Goal: Information Seeking & Learning: Learn about a topic

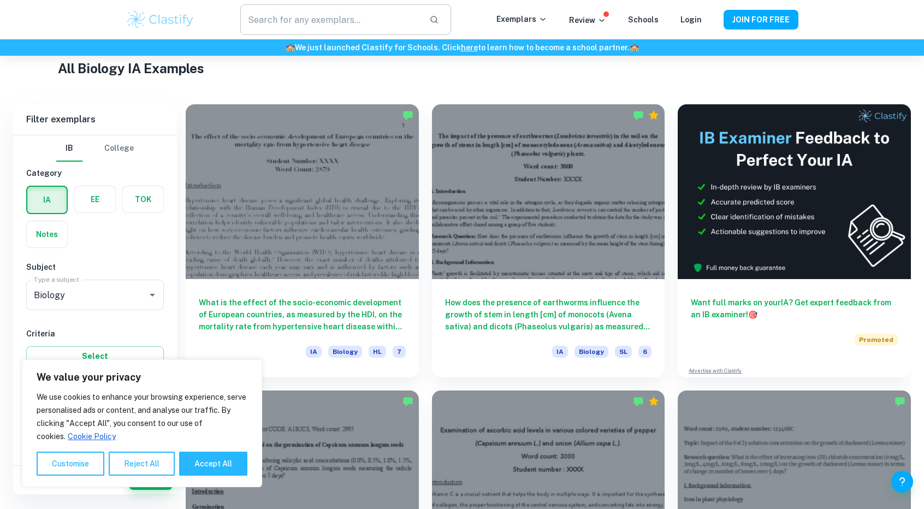
scroll to position [254, 0]
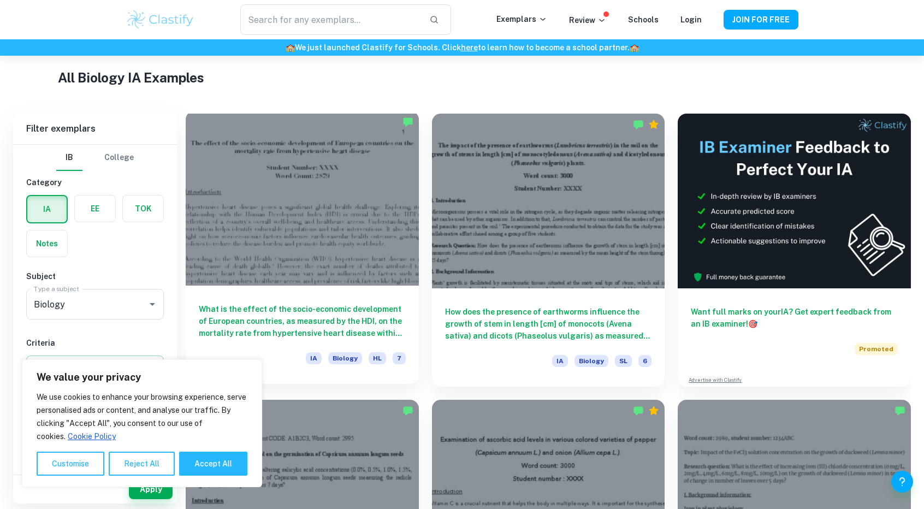
click at [312, 148] on div at bounding box center [302, 198] width 233 height 175
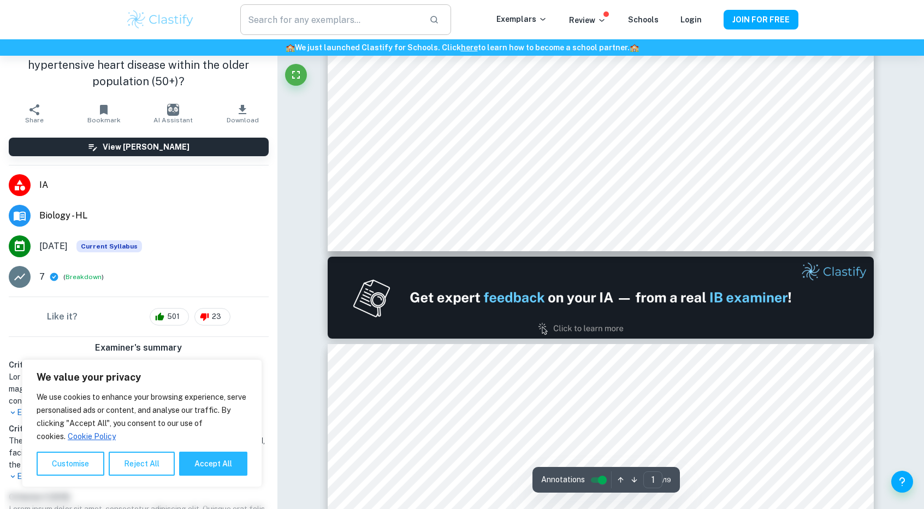
type input "2"
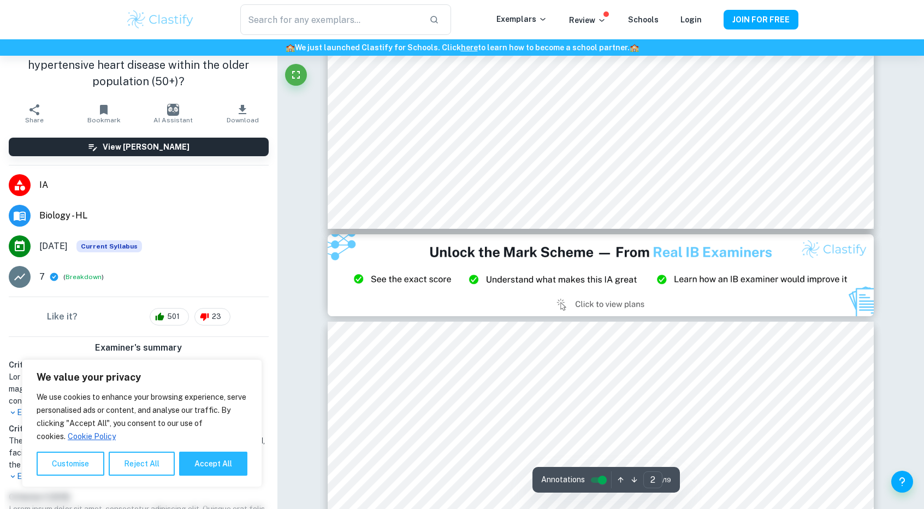
scroll to position [1478, 0]
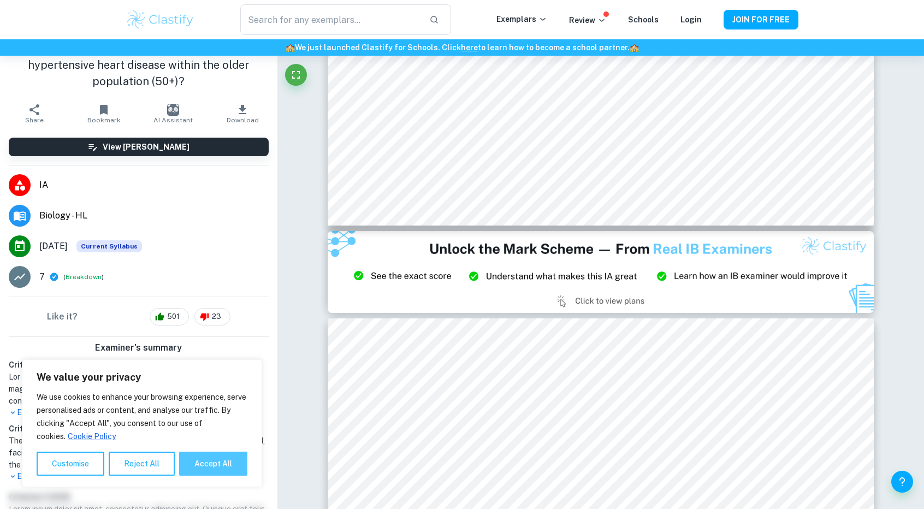
click at [193, 468] on button "Accept All" at bounding box center [213, 463] width 68 height 24
checkbox input "true"
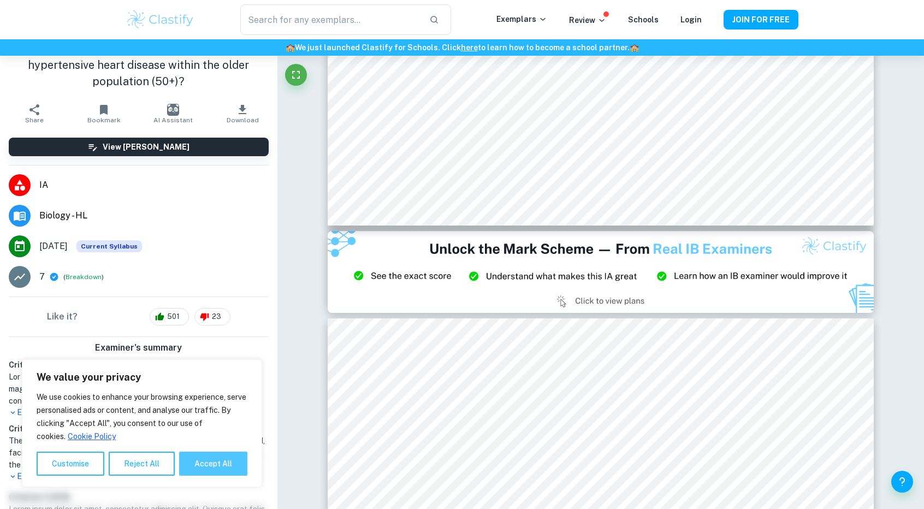
checkbox input "true"
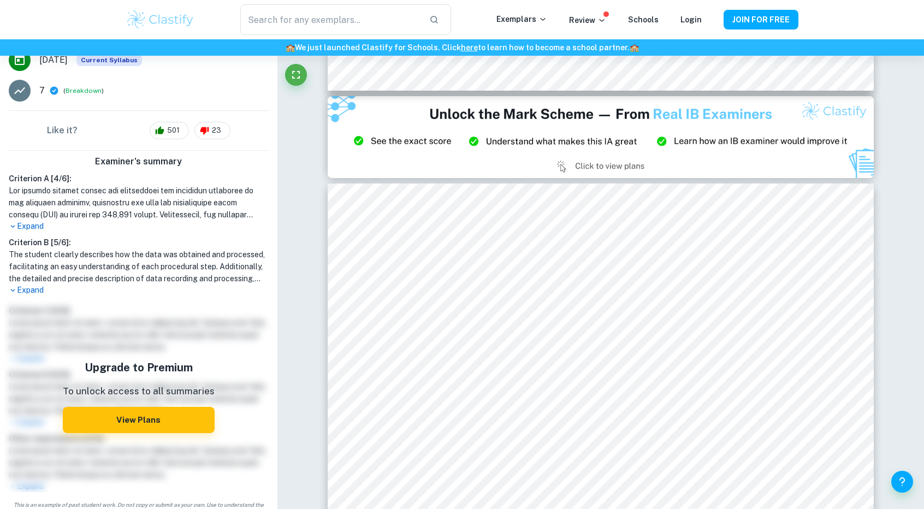
scroll to position [241, 0]
click at [34, 289] on p "Expand" at bounding box center [139, 291] width 260 height 11
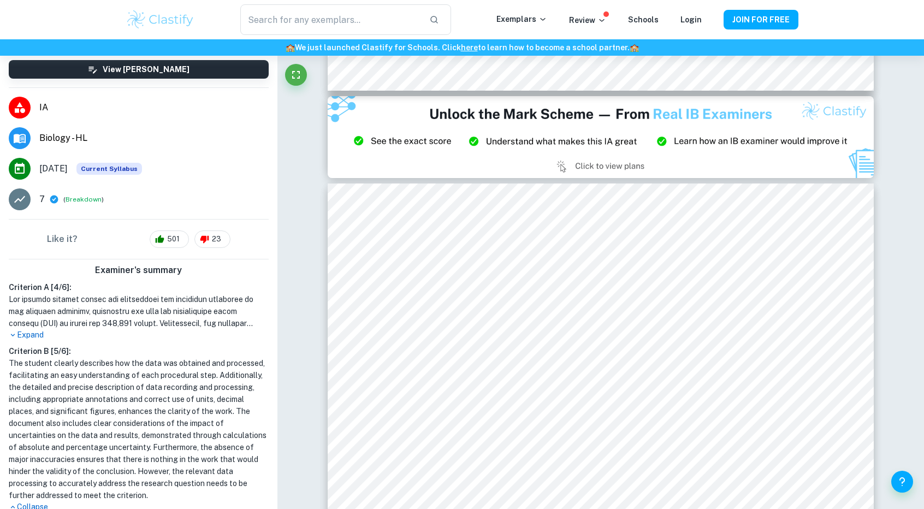
scroll to position [133, 0]
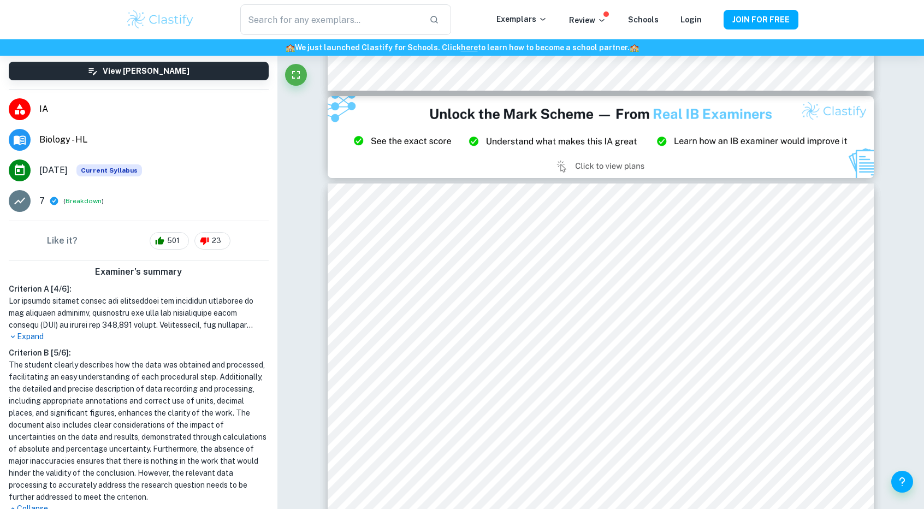
drag, startPoint x: 33, startPoint y: 342, endPoint x: 35, endPoint y: 335, distance: 7.6
click at [35, 335] on div "Criterion A [ 4 / 6 ]: Expand Criterion B [ 5 / 6 ]: The student clearly descri…" at bounding box center [138, 398] width 269 height 231
click at [35, 335] on p "Expand" at bounding box center [139, 336] width 260 height 11
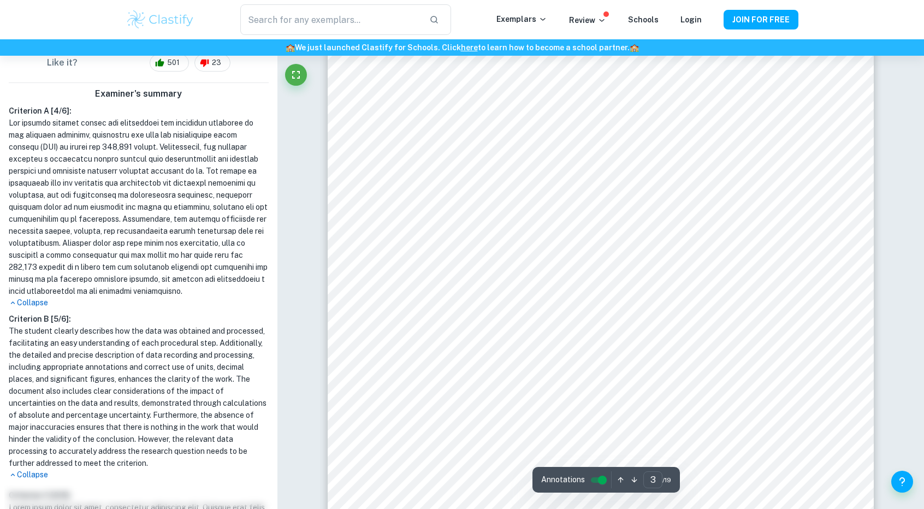
scroll to position [308, 0]
type input "1"
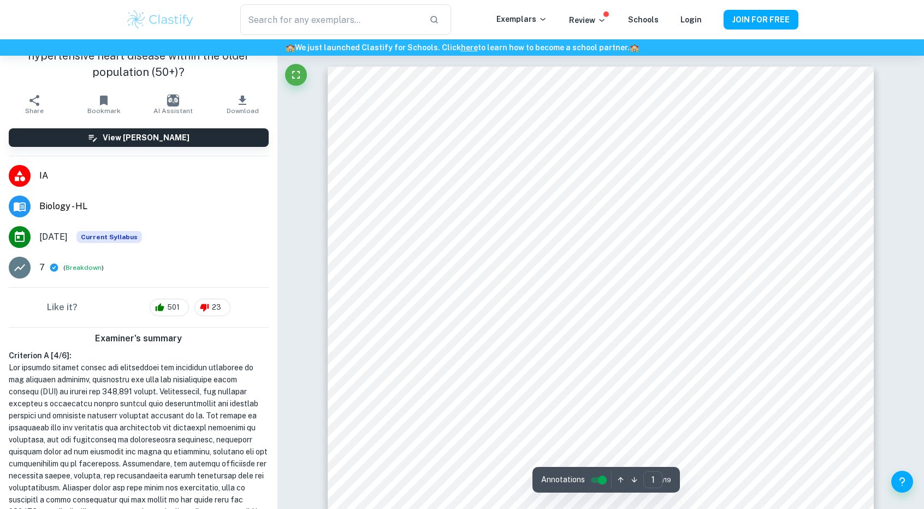
scroll to position [0, 0]
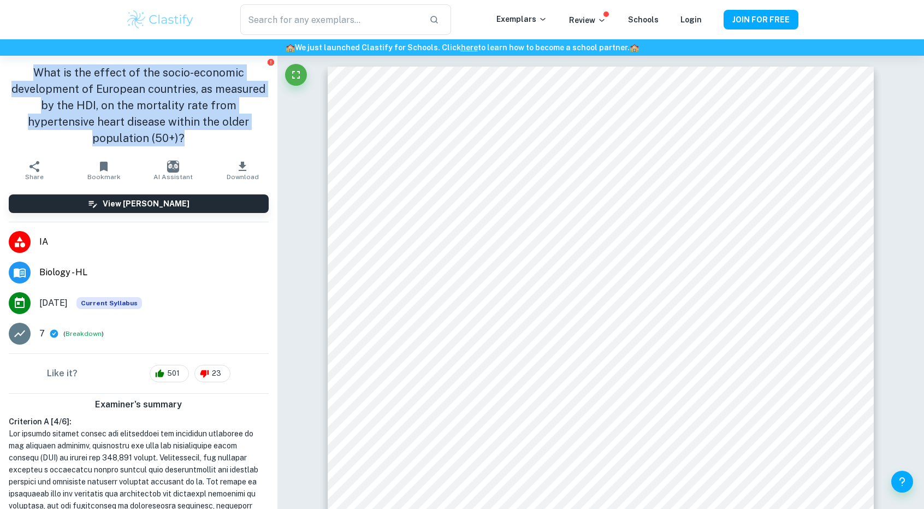
drag, startPoint x: 28, startPoint y: 65, endPoint x: 184, endPoint y: 142, distance: 173.8
click at [184, 142] on h1 "What is the effect of the socio-economic development of European countries, as …" at bounding box center [139, 105] width 260 height 82
copy h1 "What is the effect of the socio-economic development of European countries, as …"
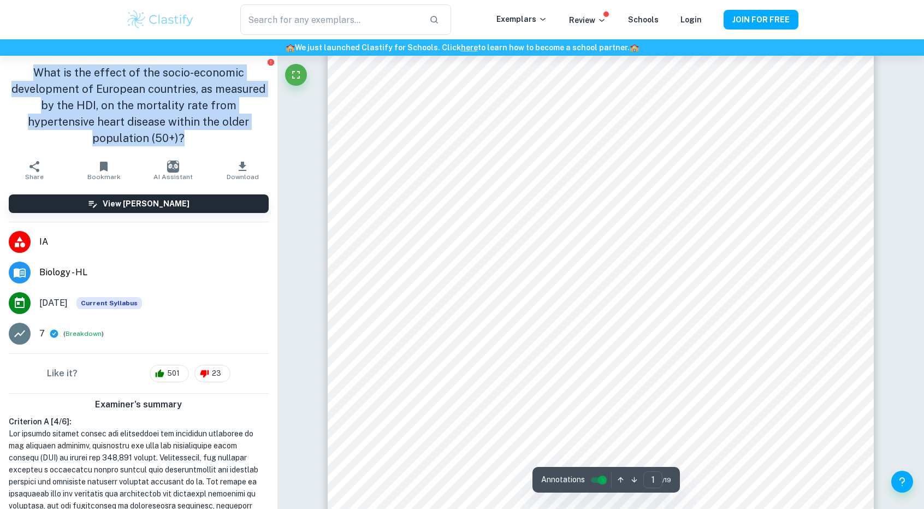
scroll to position [53, 0]
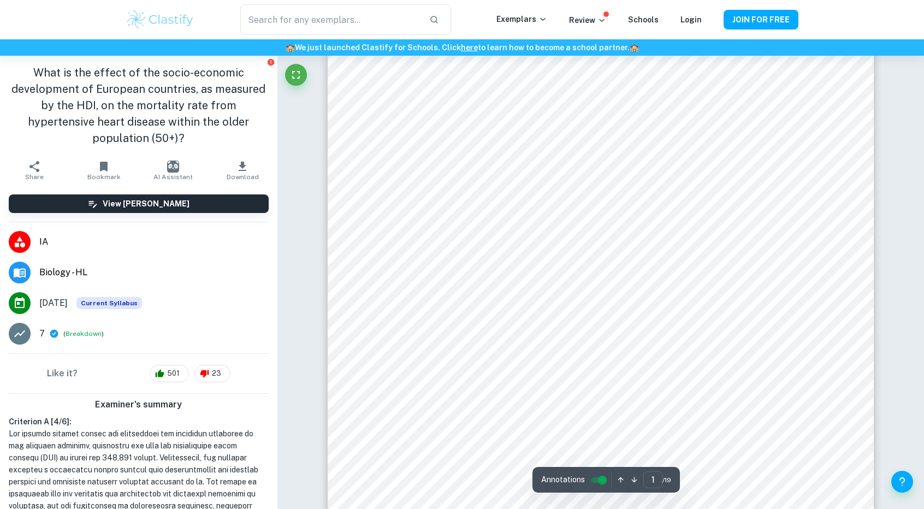
click at [240, 291] on li "May 2025 Current Syllabus" at bounding box center [138, 303] width 277 height 31
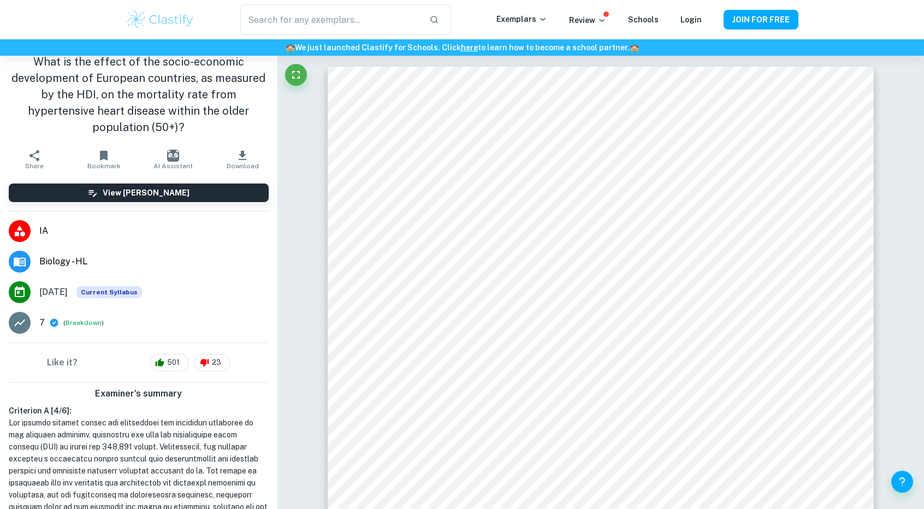
scroll to position [11, 0]
click at [36, 231] on li "IA" at bounding box center [138, 230] width 277 height 31
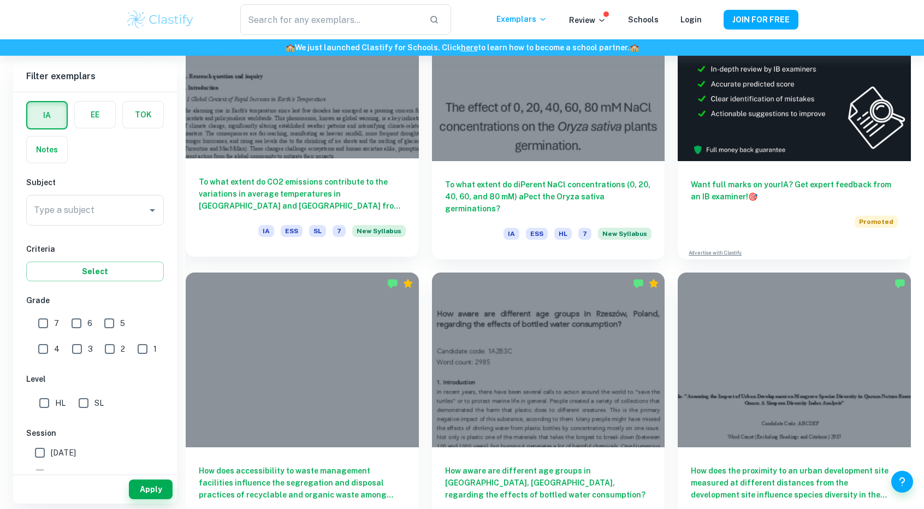
scroll to position [388, 0]
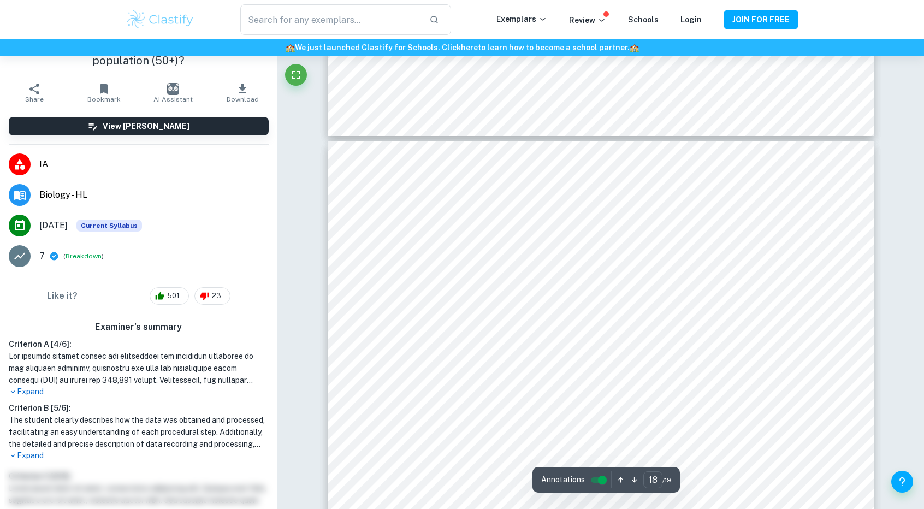
scroll to position [13384, 0]
type input "1"
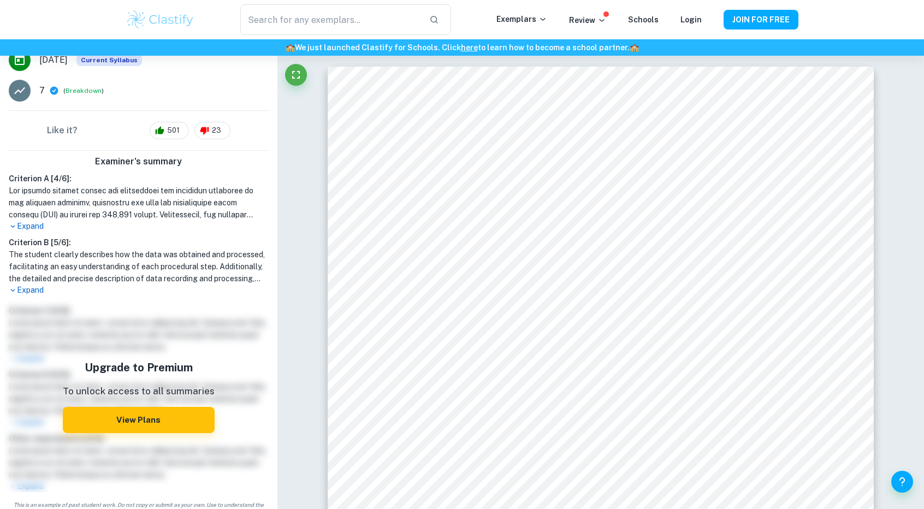
scroll to position [246, 0]
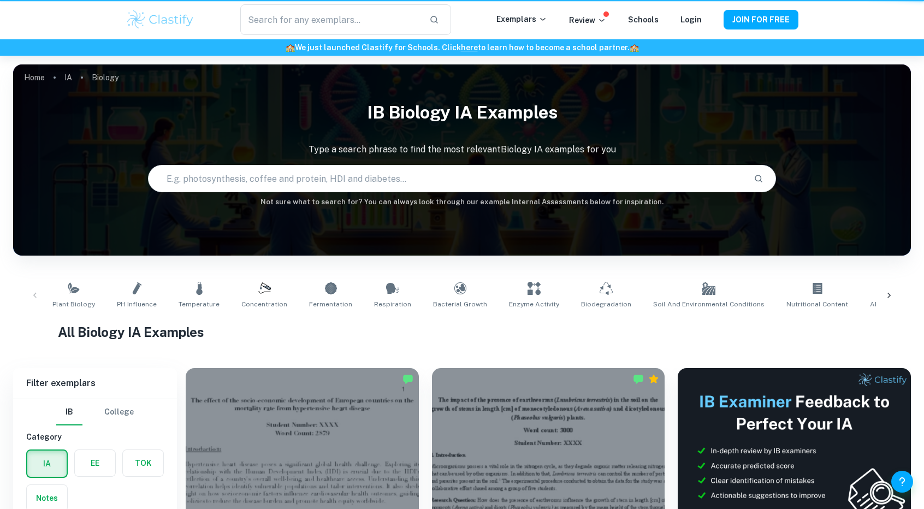
scroll to position [254, 0]
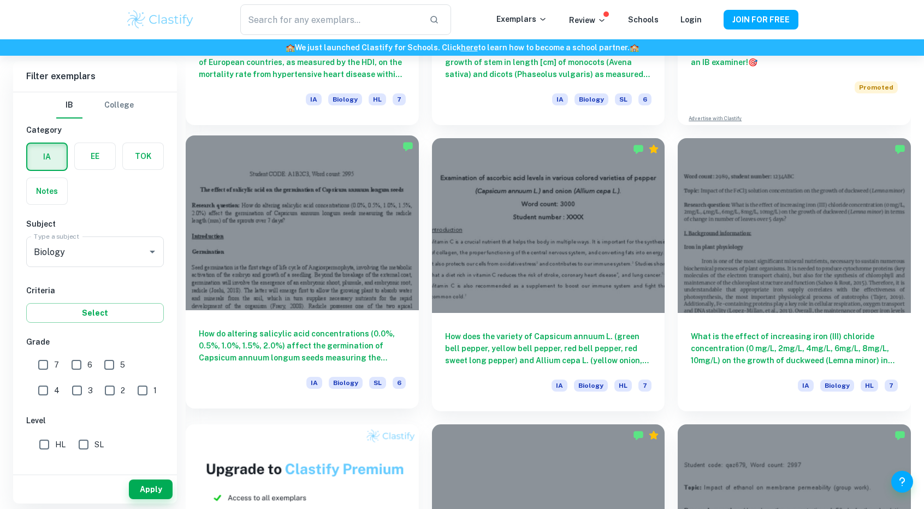
scroll to position [517, 0]
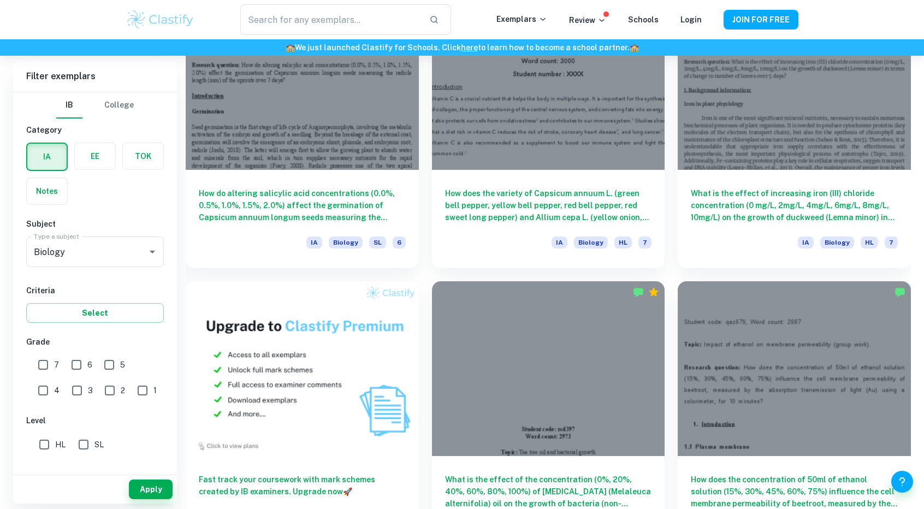
scroll to position [658, 0]
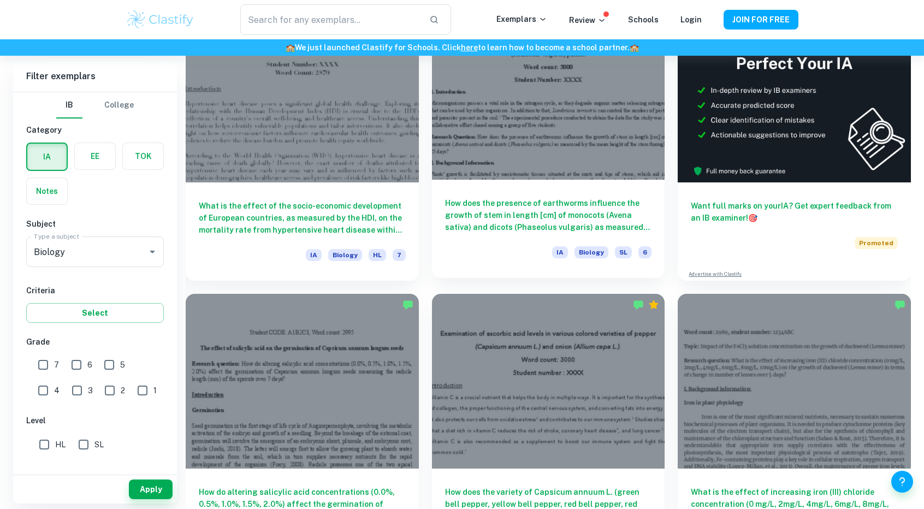
scroll to position [366, 0]
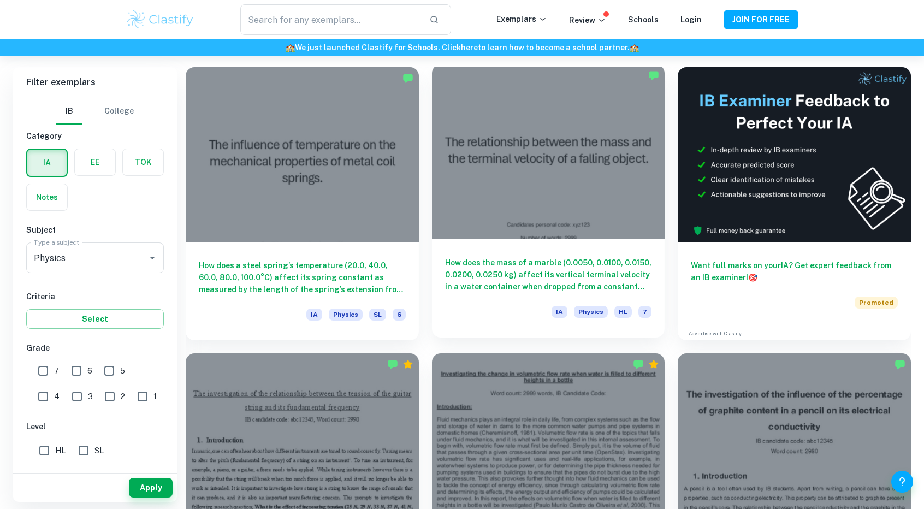
scroll to position [299, 0]
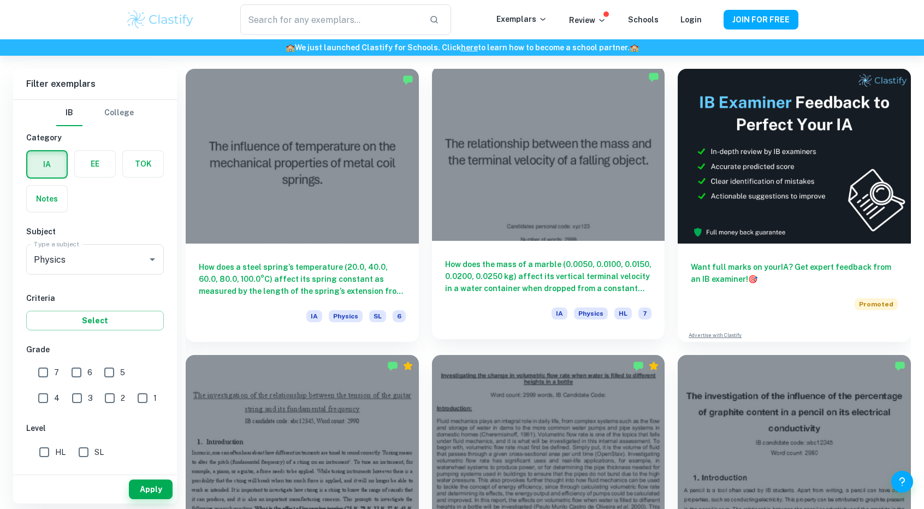
click at [605, 204] on div at bounding box center [548, 153] width 233 height 175
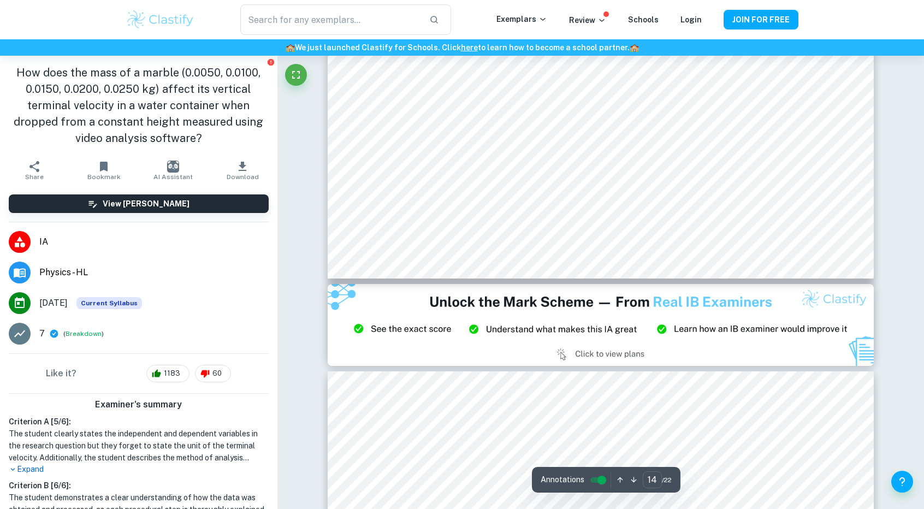
scroll to position [10926, 0]
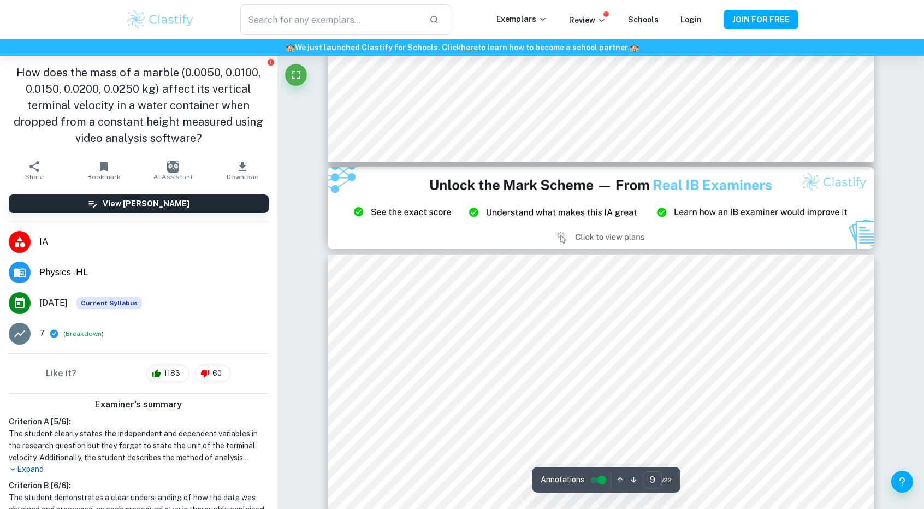
type input "8"
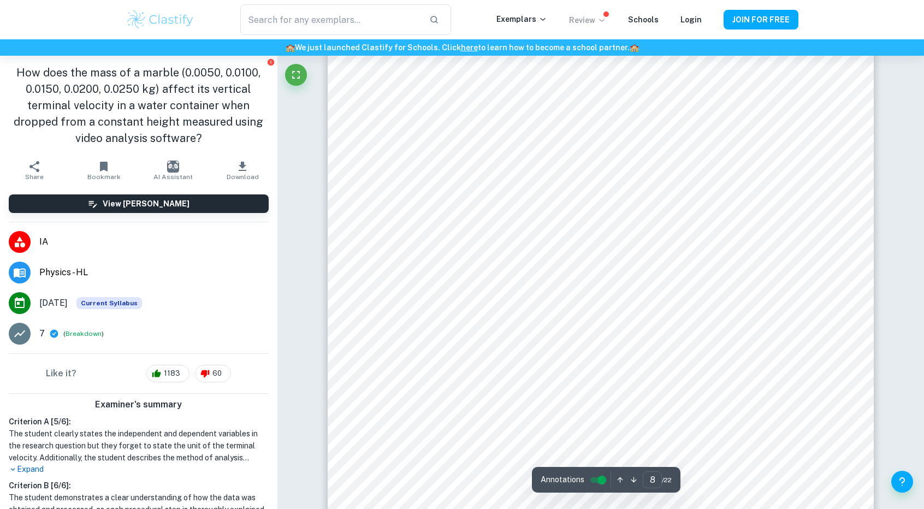
click at [591, 15] on p "Review" at bounding box center [587, 20] width 37 height 12
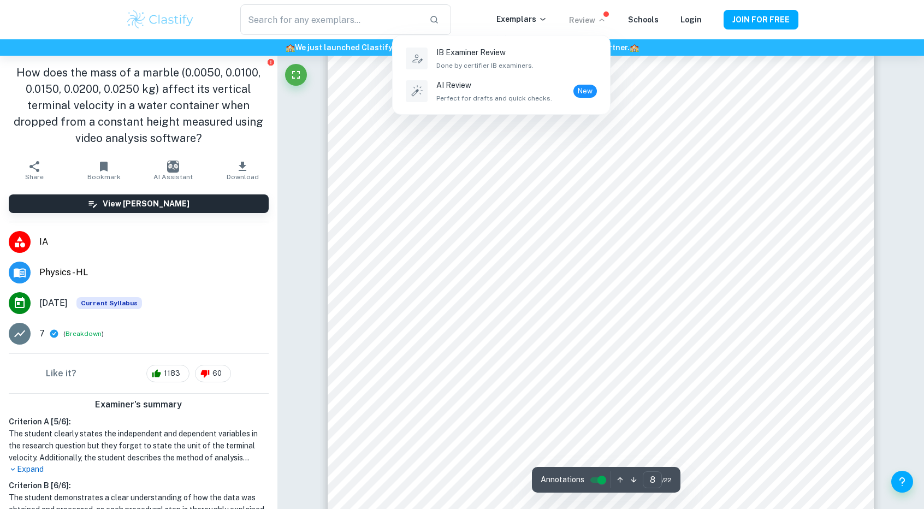
scroll to position [5846, 0]
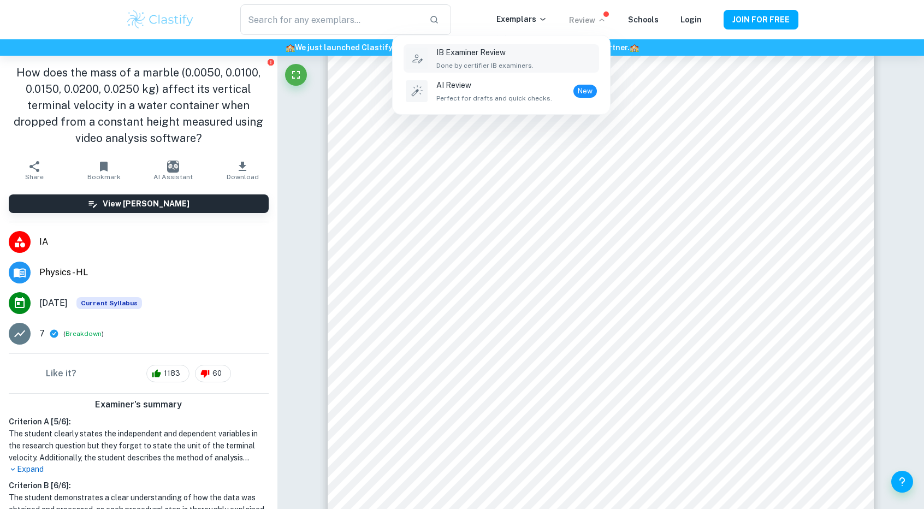
click at [547, 58] on div "IB Examiner Review Done by certifier IB examiners." at bounding box center [516, 58] width 160 height 24
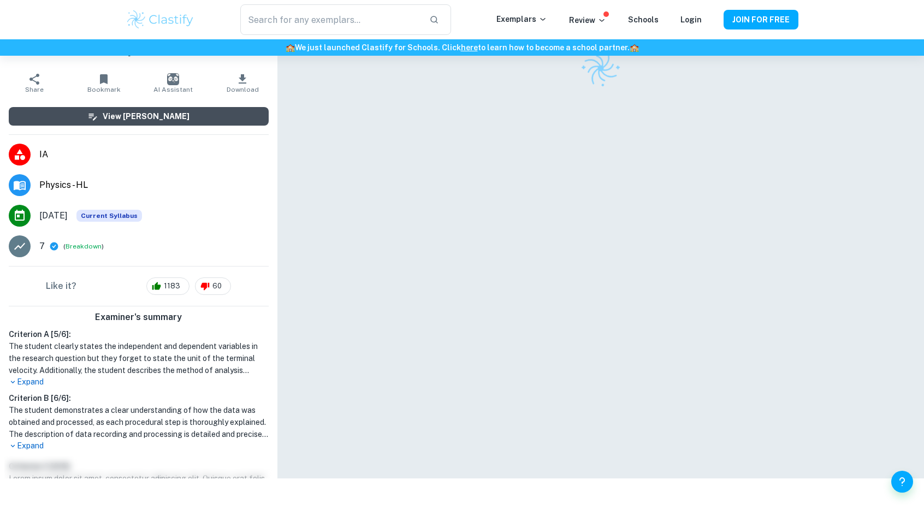
scroll to position [61, 0]
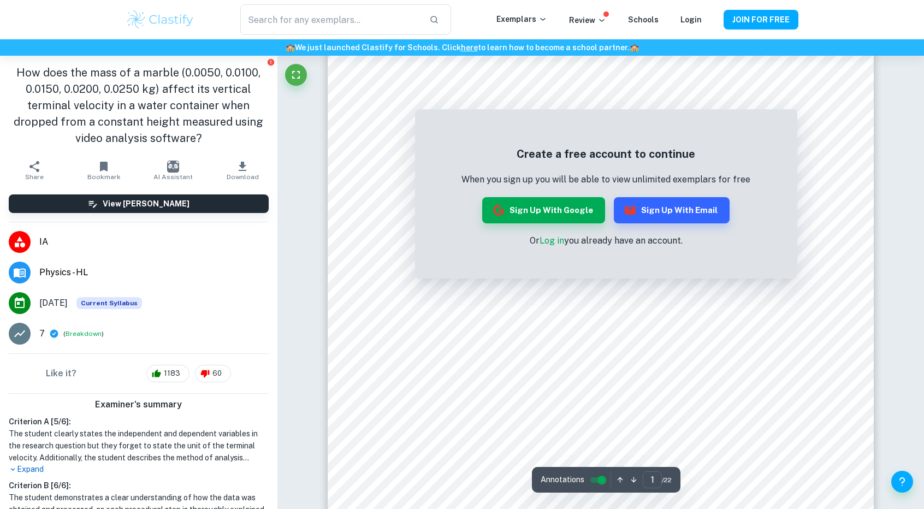
scroll to position [171, 0]
click at [547, 212] on button "Sign up with Google" at bounding box center [543, 210] width 123 height 26
click at [647, 91] on div at bounding box center [598, 98] width 370 height 31
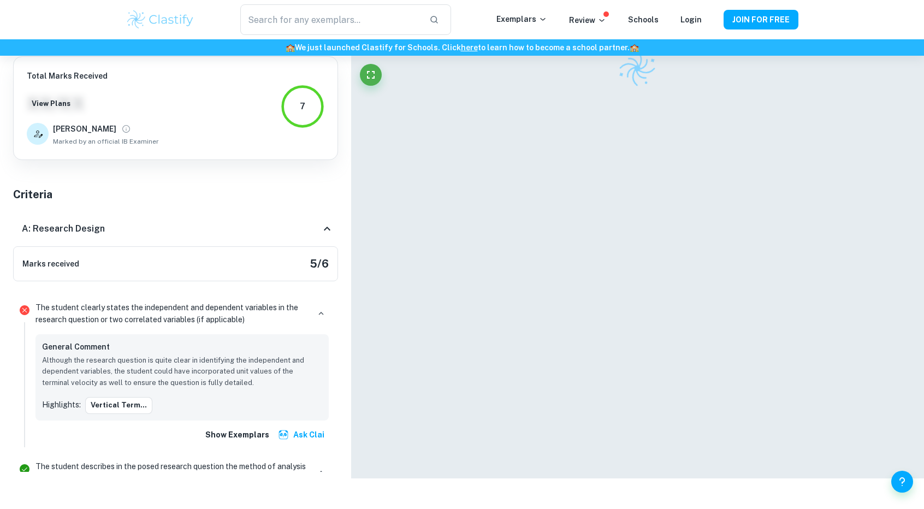
click at [810, 98] on div at bounding box center [637, 239] width 546 height 478
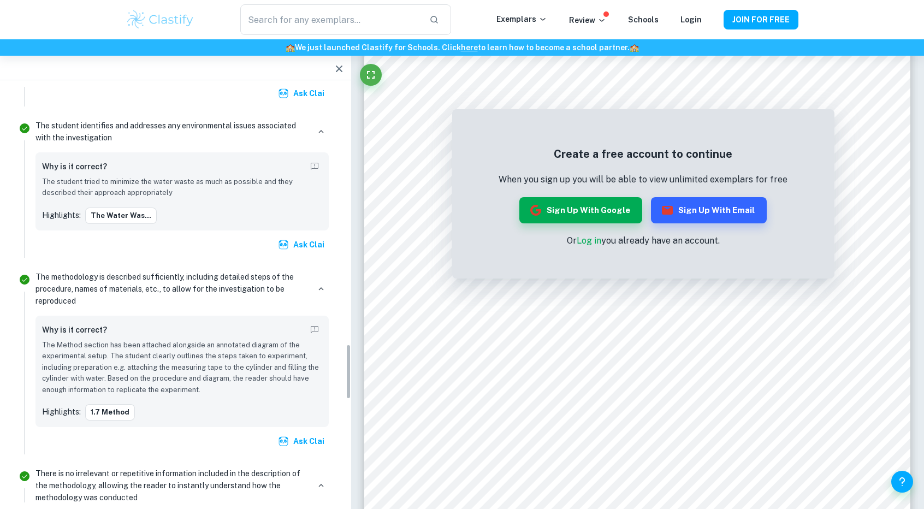
scroll to position [1905, 0]
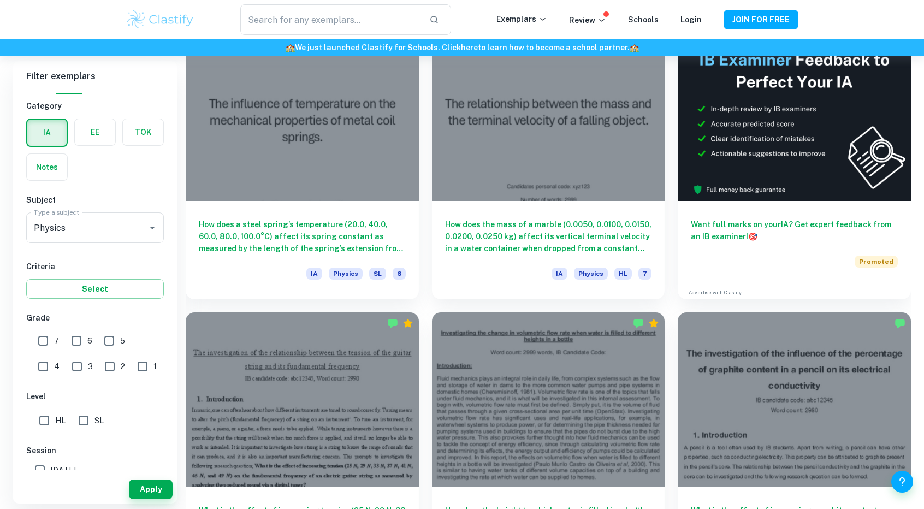
scroll to position [343, 0]
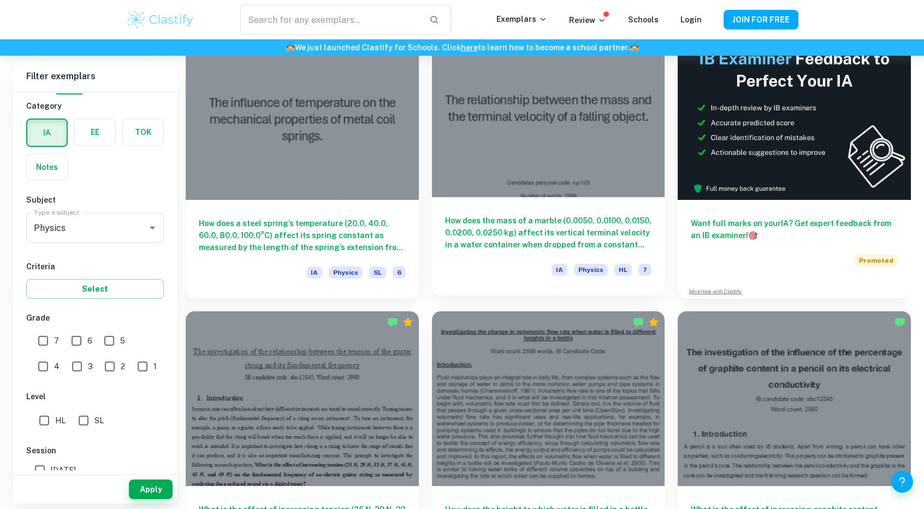
click at [566, 222] on h6 "How does the mass of a marble (0.0050, 0.0100, 0.0150, 0.0200, 0.0250 kg) affec…" at bounding box center [548, 233] width 207 height 36
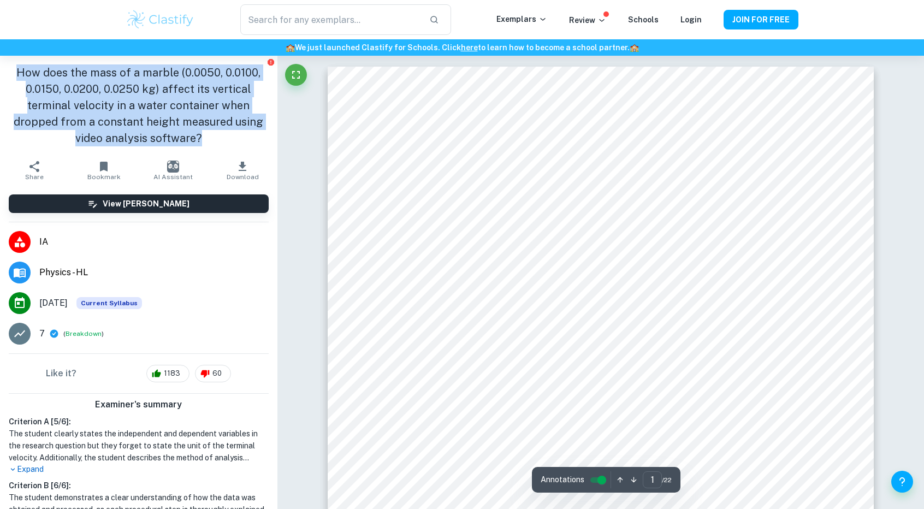
drag, startPoint x: 203, startPoint y: 134, endPoint x: 0, endPoint y: 64, distance: 214.7
click at [0, 64] on div "How does the mass of a marble (0.0050, 0.0100, 0.0150, 0.0200, 0.0250 kg) affec…" at bounding box center [138, 105] width 277 height 99
copy h1 "How does the mass of a marble (0.0050, 0.0100, 0.0150, 0.0200, 0.0250 kg) affec…"
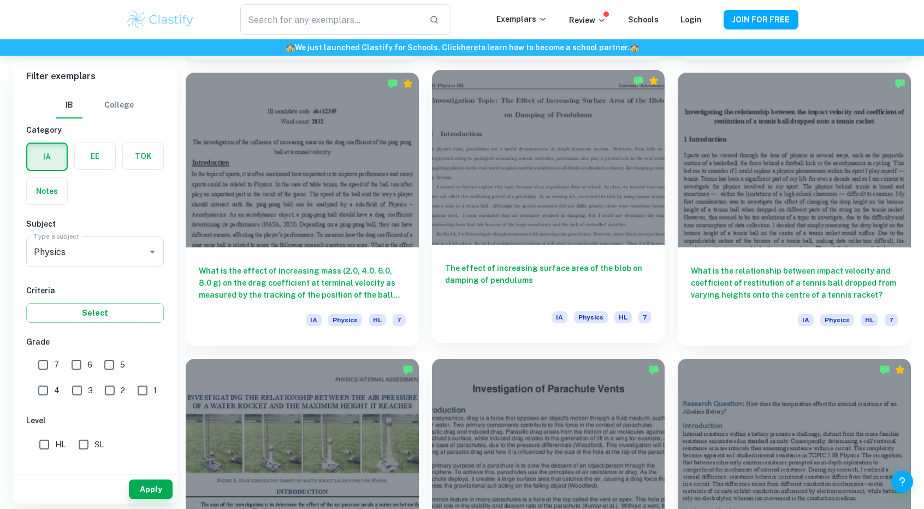
scroll to position [1153, 0]
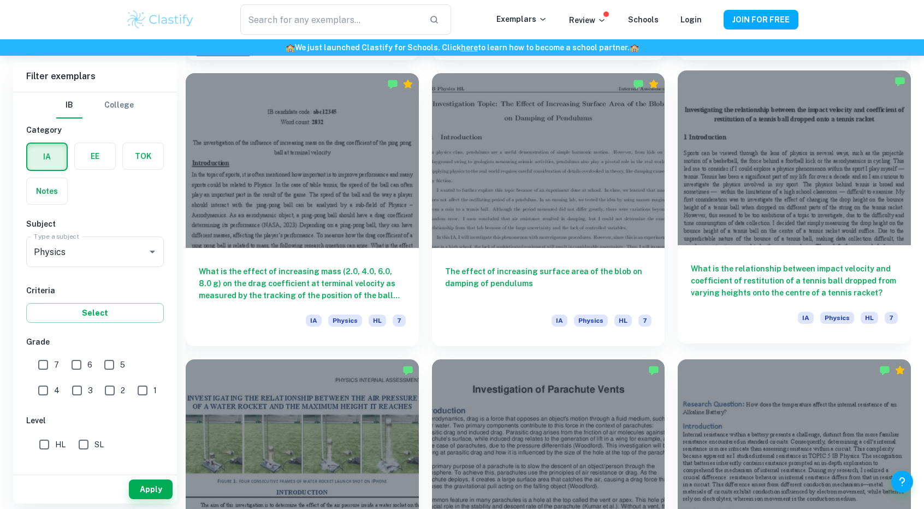
click at [755, 282] on h6 "What is the relationship between impact velocity and coefficient of restitution…" at bounding box center [794, 281] width 207 height 36
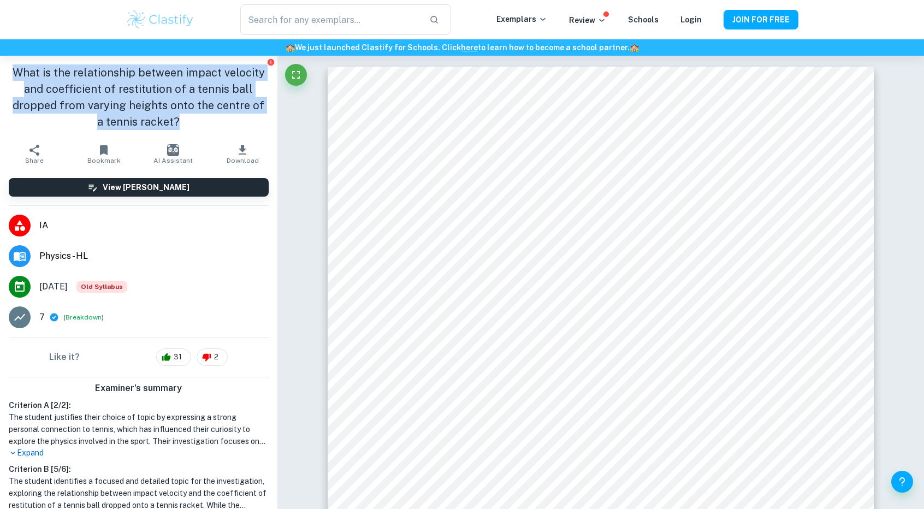
drag, startPoint x: 185, startPoint y: 117, endPoint x: 9, endPoint y: 62, distance: 184.0
click at [9, 62] on div "What is the relationship between impact velocity and coefficient of restitution…" at bounding box center [138, 97] width 277 height 83
copy h1 "What is the relationship between impact velocity and coefficient of restitution…"
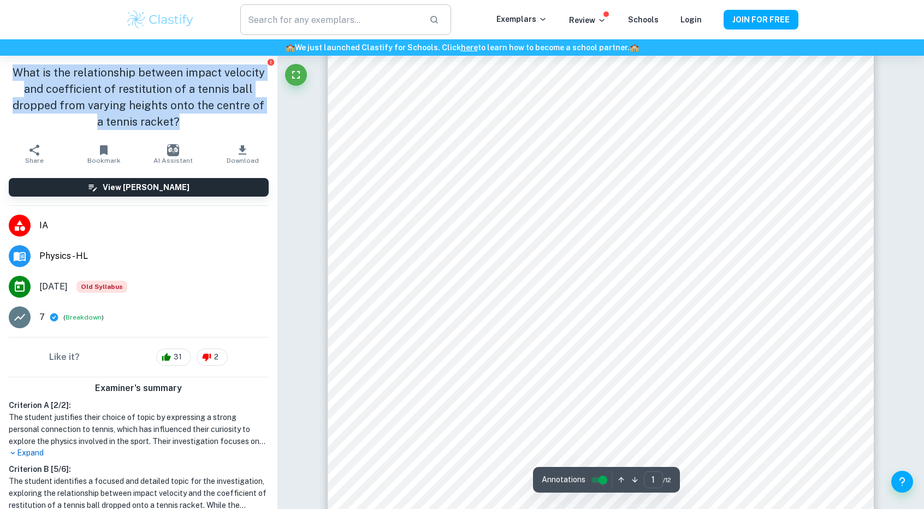
scroll to position [138, 0]
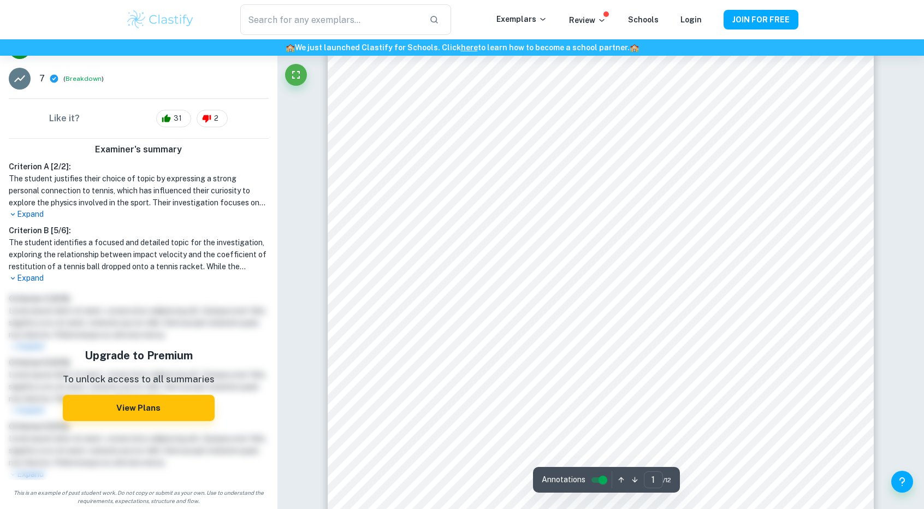
scroll to position [269, 0]
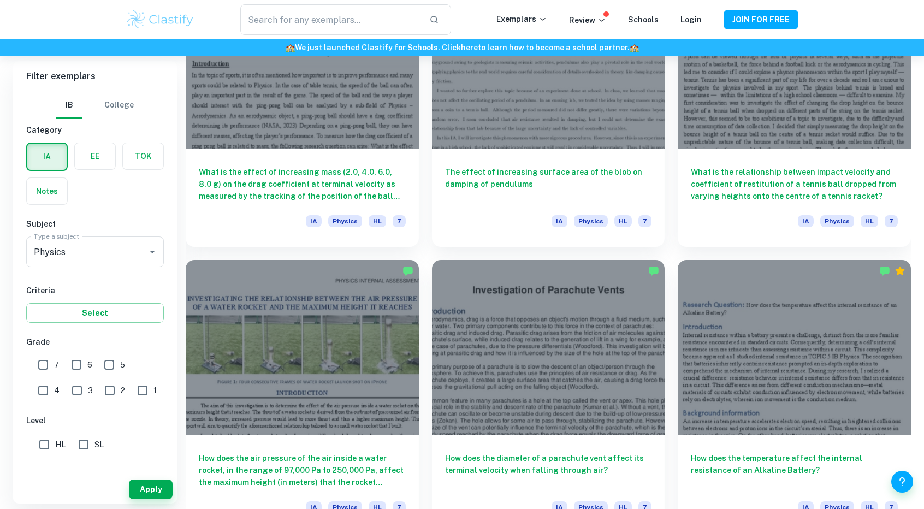
scroll to position [1262, 0]
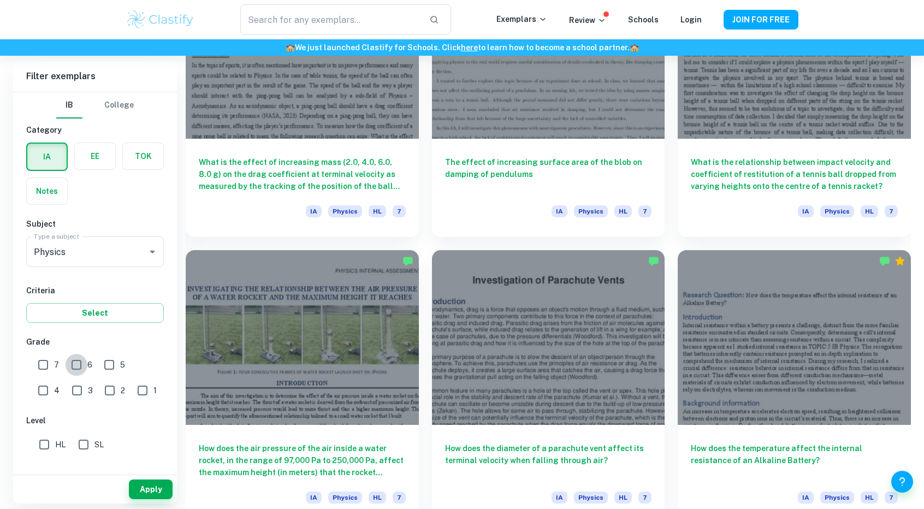
click at [84, 358] on input "6" at bounding box center [77, 365] width 22 height 22
checkbox input "true"
click at [85, 440] on input "SL" at bounding box center [84, 444] width 22 height 22
checkbox input "true"
click at [147, 492] on button "Apply" at bounding box center [151, 489] width 44 height 20
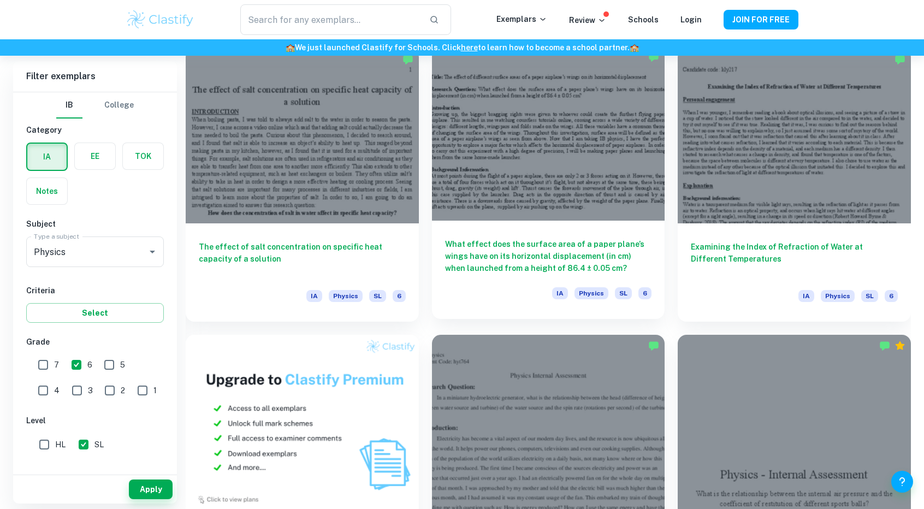
scroll to position [600, 0]
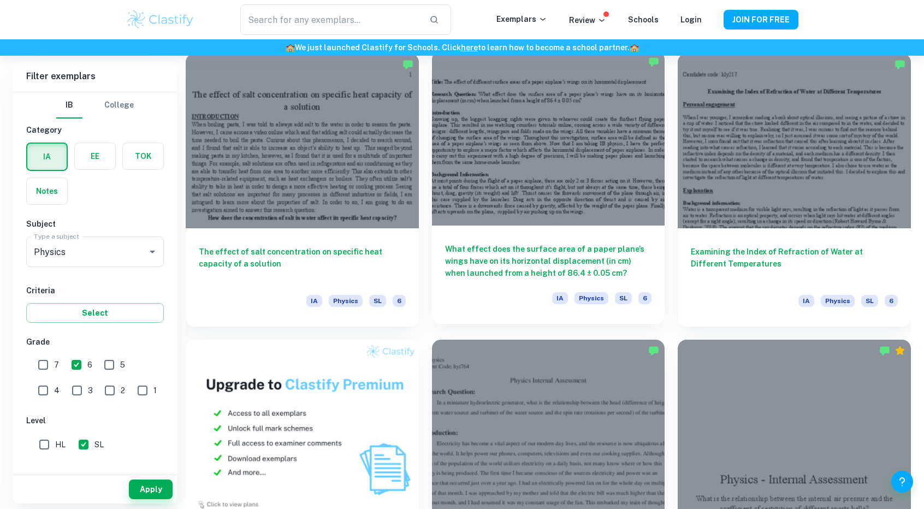
click at [552, 263] on h6 "What effect does the surface area of a paper plane’s wings have on its horizont…" at bounding box center [548, 261] width 207 height 36
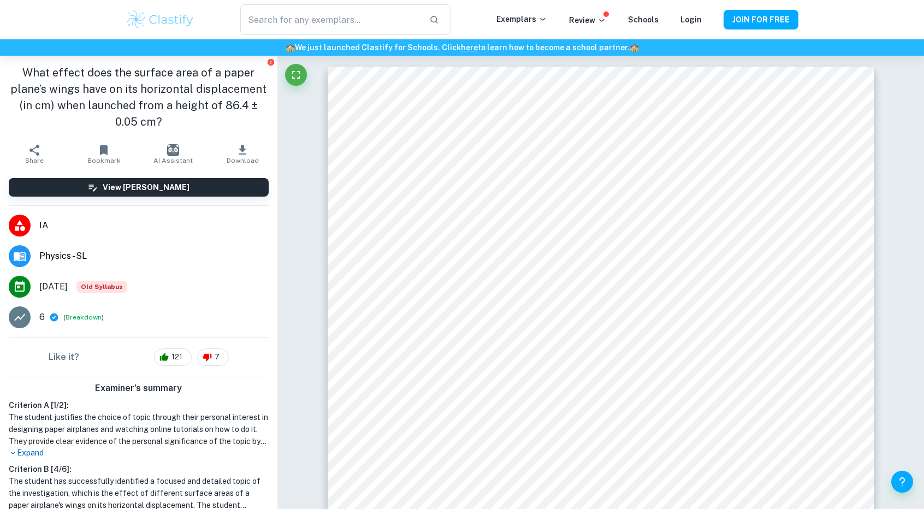
drag, startPoint x: 190, startPoint y: 120, endPoint x: 106, endPoint y: 106, distance: 85.2
drag, startPoint x: 106, startPoint y: 106, endPoint x: 193, endPoint y: 79, distance: 91.5
click at [193, 79] on h1 "What effect does the surface area of a paper plane’s wings have on its horizont…" at bounding box center [139, 97] width 260 height 66
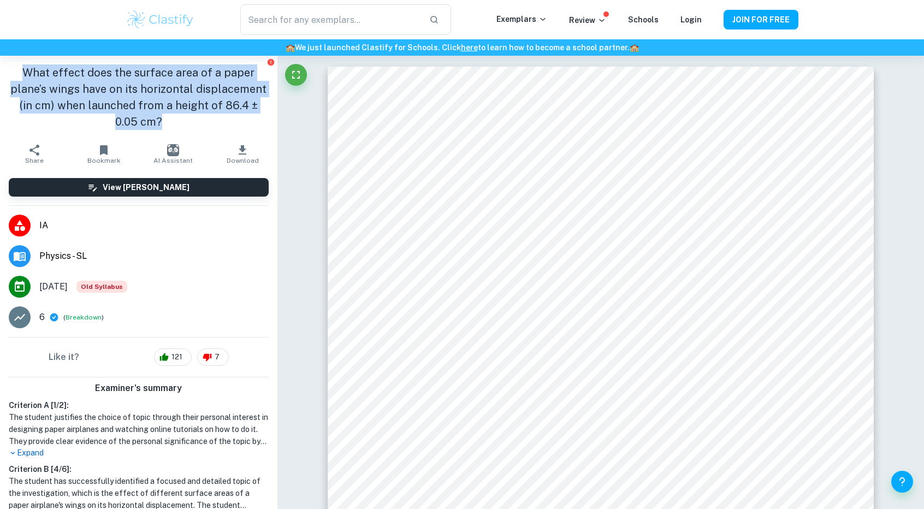
drag, startPoint x: 165, startPoint y: 123, endPoint x: 5, endPoint y: 67, distance: 168.8
click at [5, 67] on div "What effect does the surface area of a paper plane’s wings have on its horizont…" at bounding box center [138, 97] width 277 height 83
copy h1 "What effect does the surface area of a paper plane’s wings have on its horizont…"
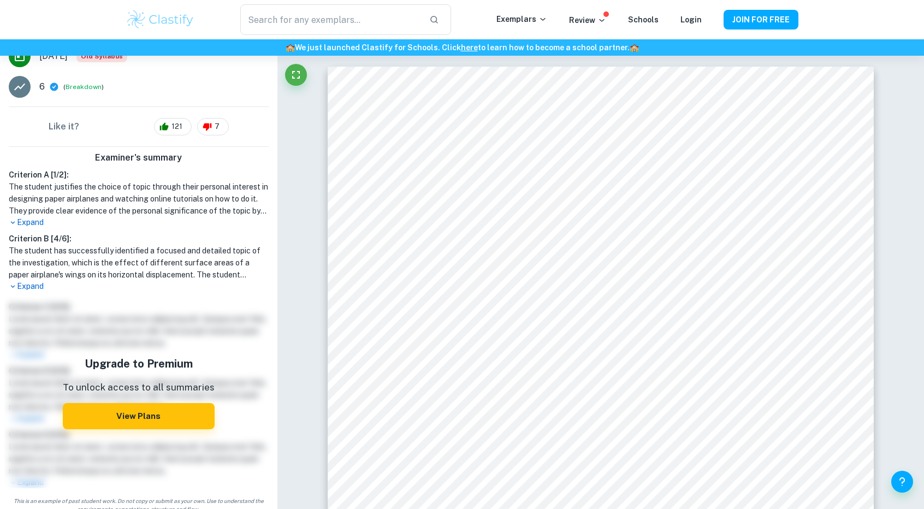
scroll to position [239, 0]
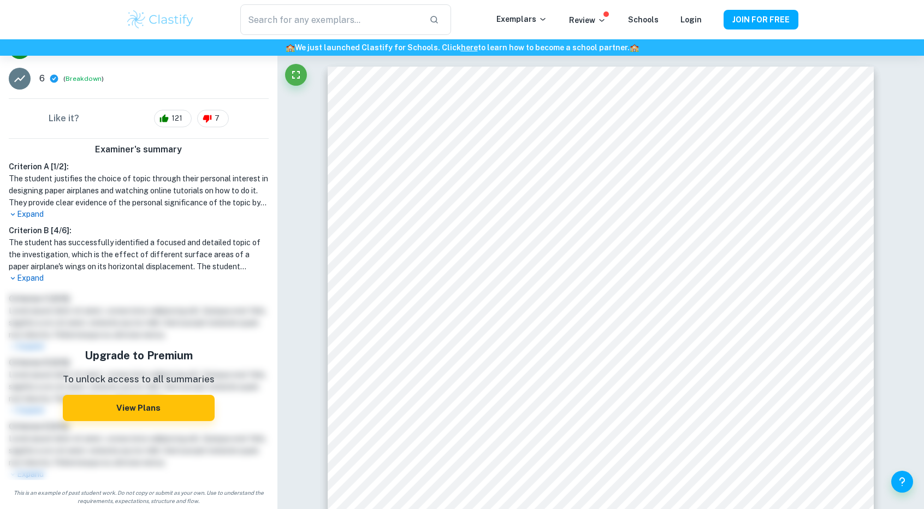
click at [27, 215] on p "Expand" at bounding box center [139, 214] width 260 height 11
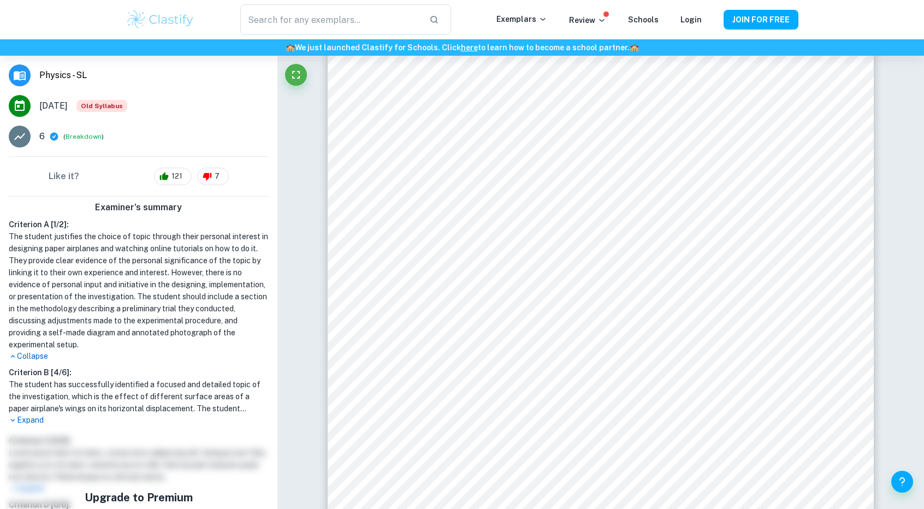
scroll to position [185, 0]
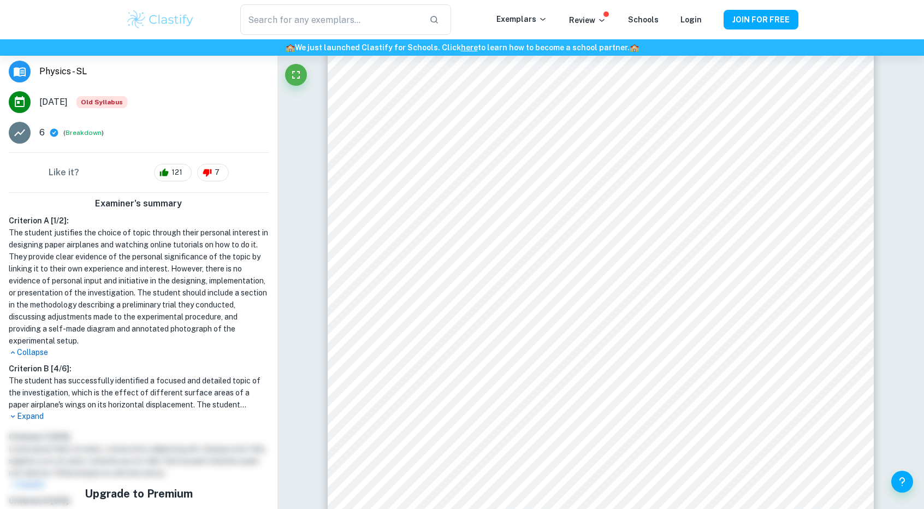
click at [45, 349] on p "Collapse" at bounding box center [139, 352] width 260 height 11
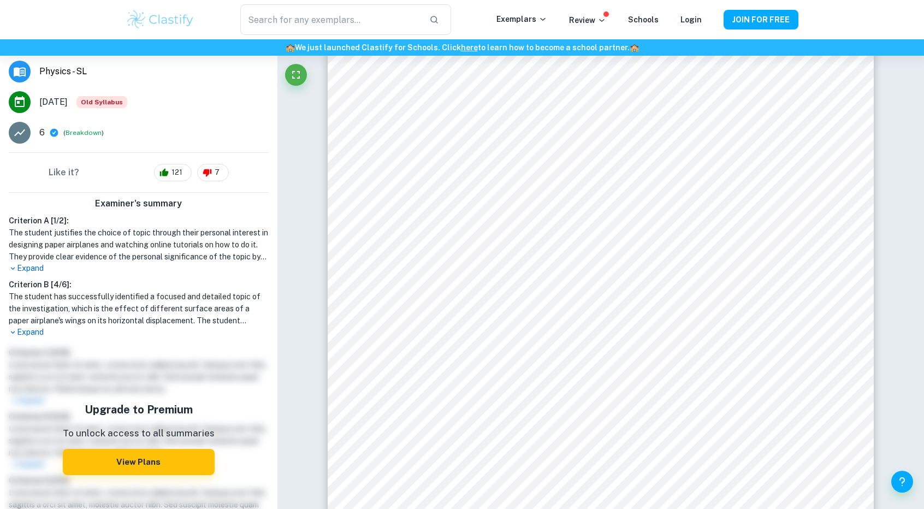
click at [37, 269] on p "Expand" at bounding box center [139, 268] width 260 height 11
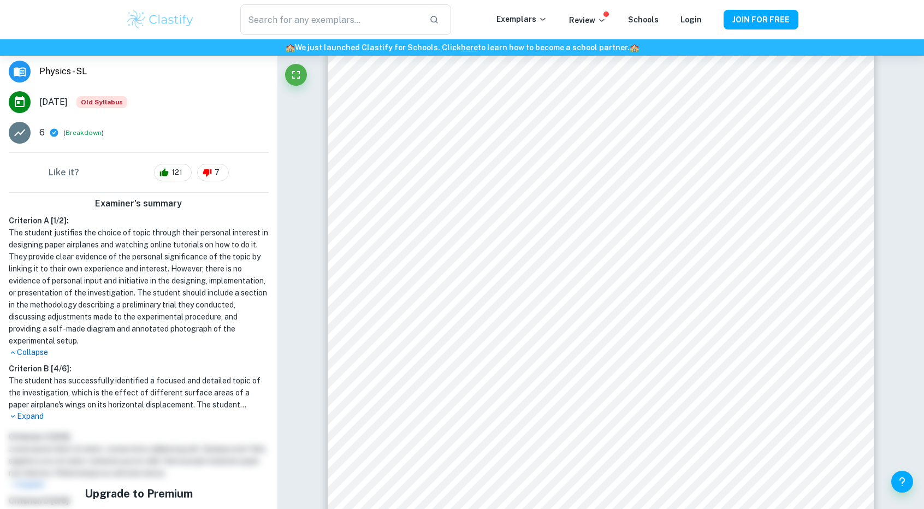
scroll to position [211, 0]
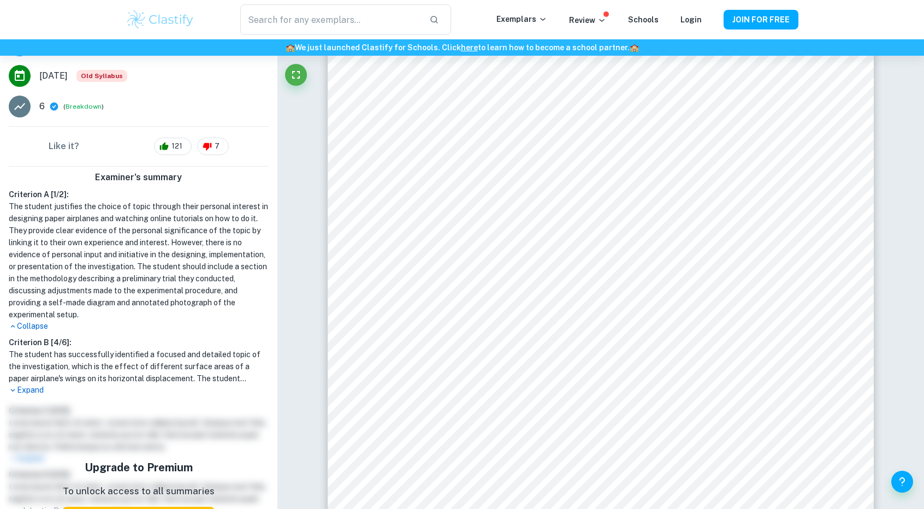
click at [170, 311] on h1 "The student justifies the choice of topic through their personal interest in de…" at bounding box center [139, 260] width 260 height 120
click at [151, 310] on h1 "The student justifies the choice of topic through their personal interest in de…" at bounding box center [139, 260] width 260 height 120
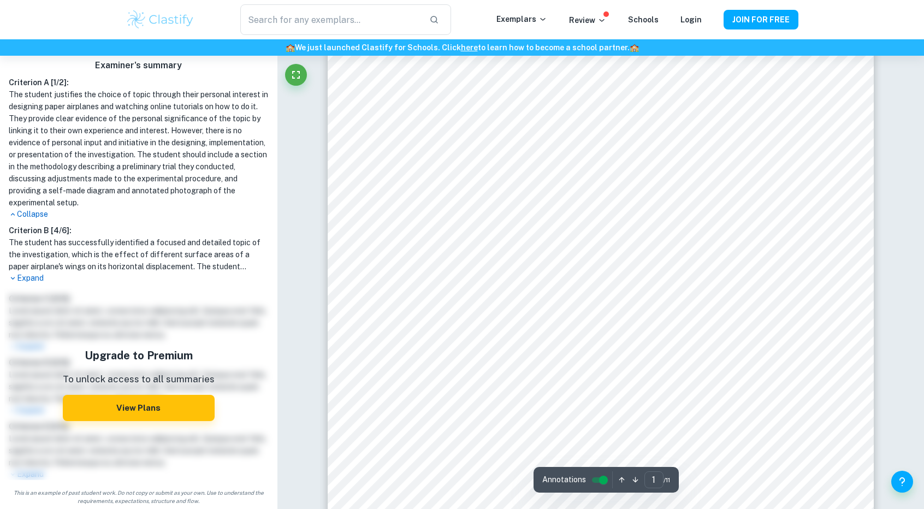
scroll to position [0, 0]
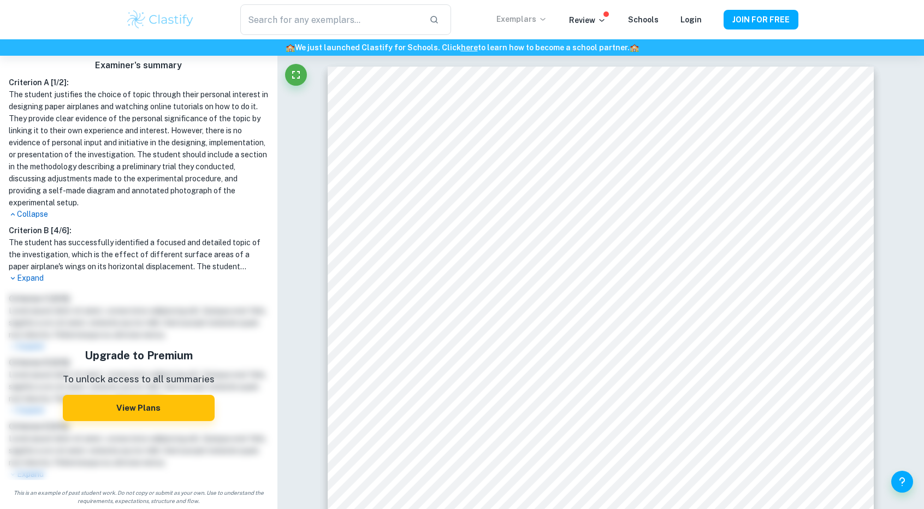
click at [535, 15] on p "Exemplars" at bounding box center [521, 19] width 51 height 12
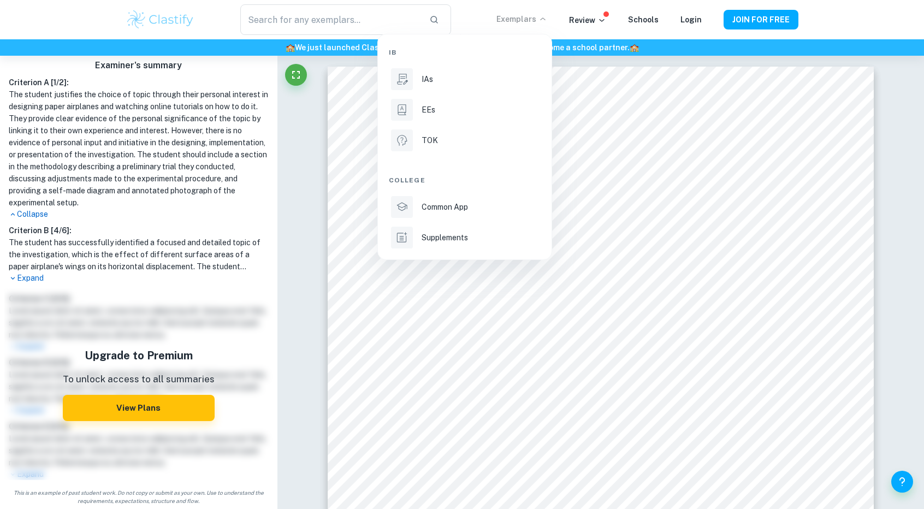
click at [608, 22] on div at bounding box center [462, 254] width 924 height 509
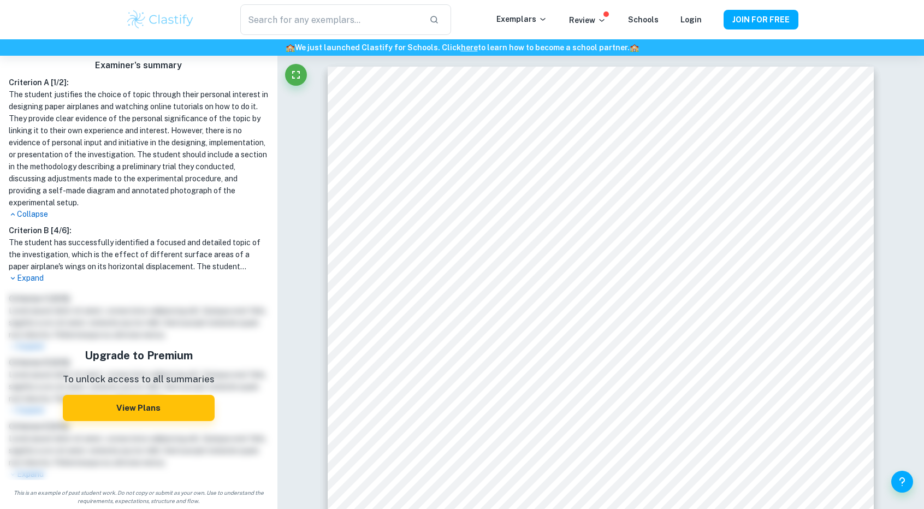
click at [606, 22] on icon at bounding box center [601, 20] width 9 height 9
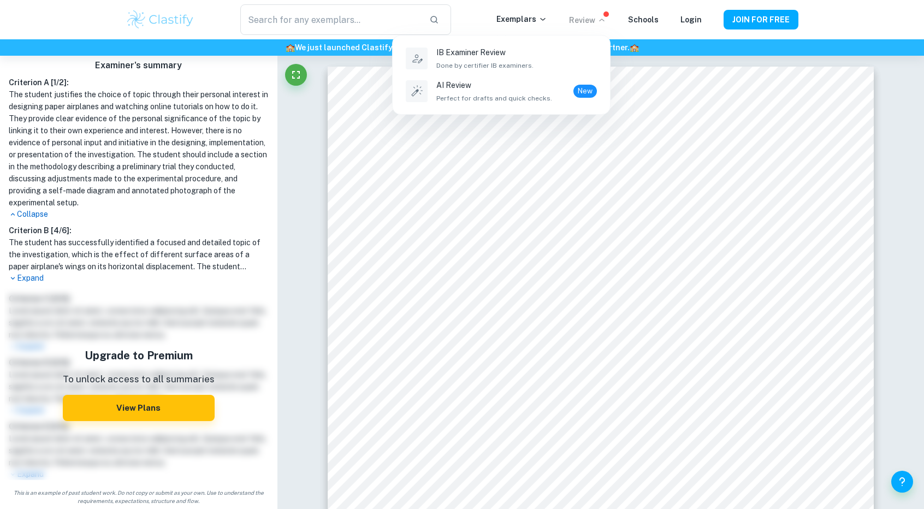
click at [307, 94] on div at bounding box center [462, 254] width 924 height 509
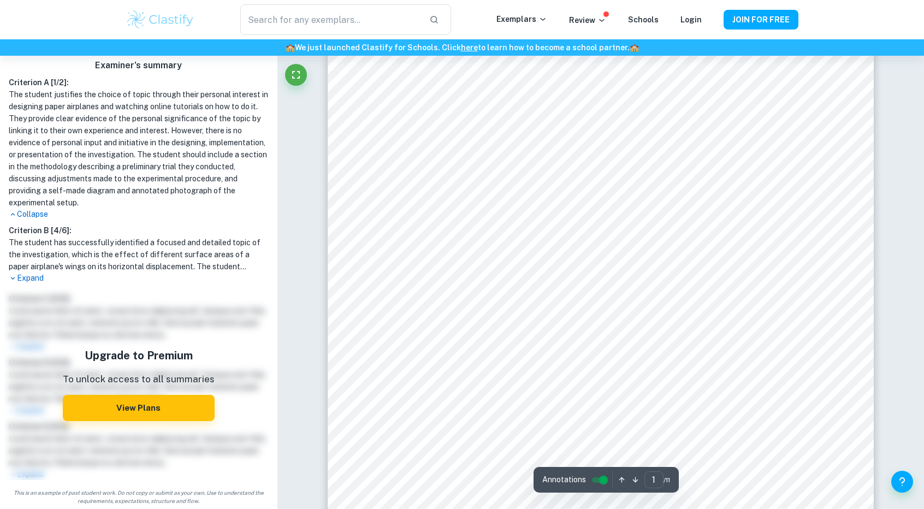
scroll to position [173, 0]
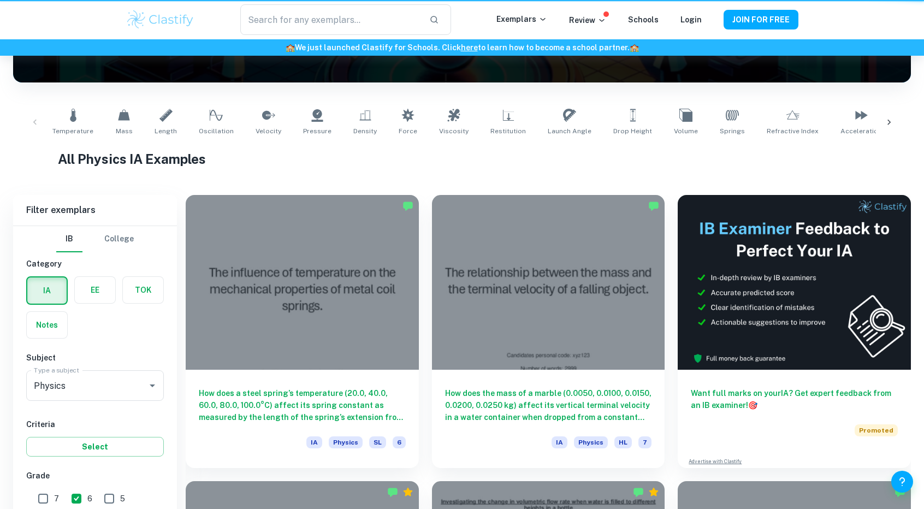
scroll to position [600, 0]
